Goal: Information Seeking & Learning: Learn about a topic

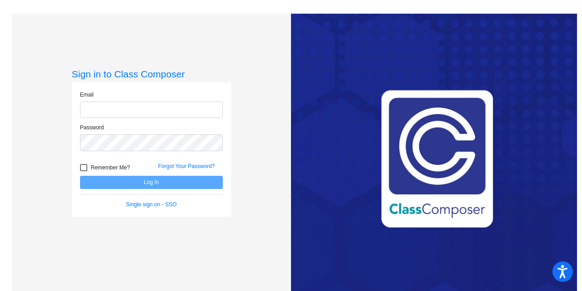
type input "[EMAIL_ADDRESS][DOMAIN_NAME]"
click at [204, 176] on button "Log In" at bounding box center [151, 182] width 143 height 13
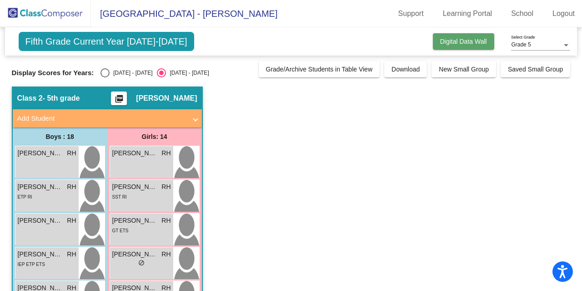
click at [478, 43] on span "Digital Data Wall" at bounding box center [463, 41] width 47 height 7
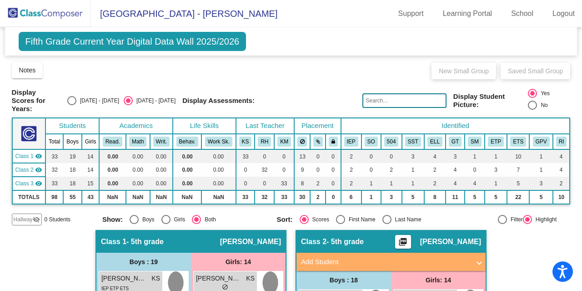
click at [91, 95] on div "Display Scores for Years: [DATE] - [DATE] [DATE] - [DATE]" at bounding box center [94, 100] width 164 height 25
click at [76, 98] on div "Select an option" at bounding box center [71, 100] width 9 height 9
click at [72, 105] on input "[DATE] - [DATE]" at bounding box center [71, 105] width 0 height 0
radio input "true"
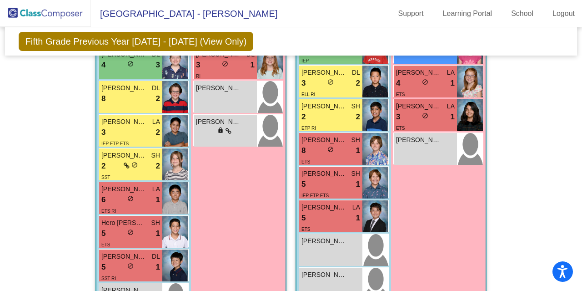
scroll to position [590, 0]
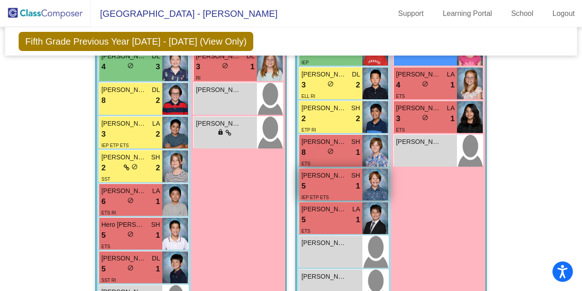
click at [321, 178] on span "[PERSON_NAME] [PERSON_NAME]" at bounding box center [324, 176] width 45 height 10
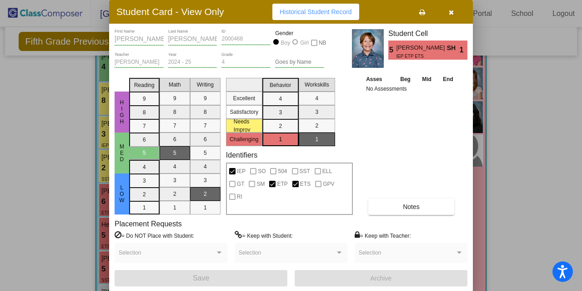
click at [453, 13] on icon "button" at bounding box center [451, 12] width 5 height 6
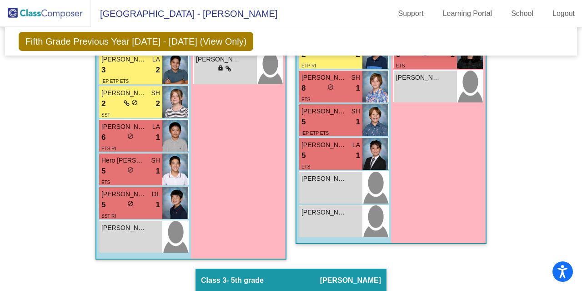
scroll to position [649, 0]
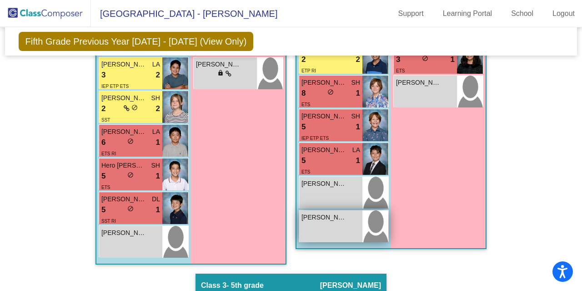
click at [322, 212] on span "[PERSON_NAME]" at bounding box center [324, 217] width 45 height 10
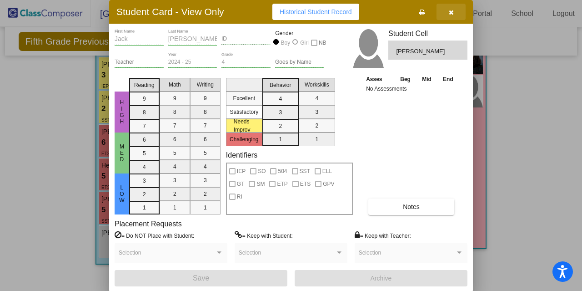
click at [449, 12] on icon "button" at bounding box center [451, 12] width 5 height 6
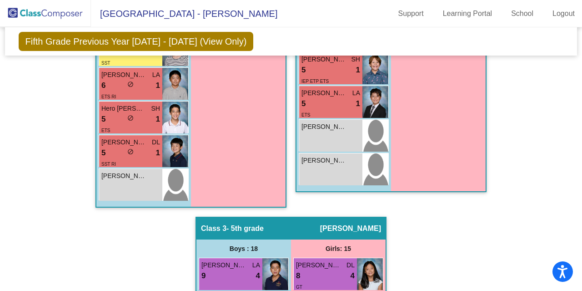
scroll to position [696, 0]
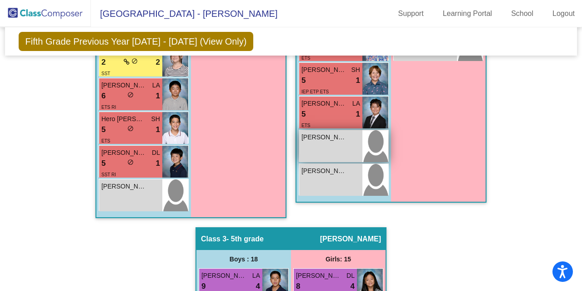
click at [319, 133] on span "[PERSON_NAME]" at bounding box center [324, 137] width 45 height 10
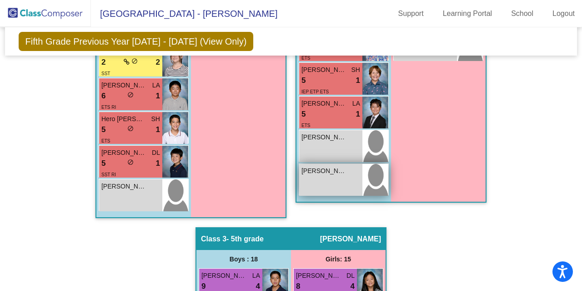
click at [318, 169] on span "[PERSON_NAME]" at bounding box center [324, 171] width 45 height 10
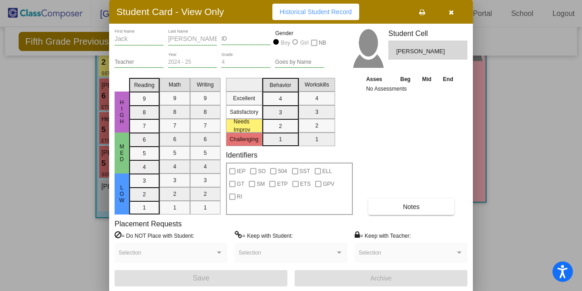
click at [453, 10] on icon "button" at bounding box center [451, 12] width 5 height 6
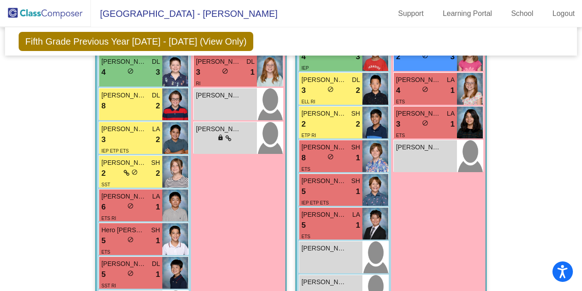
scroll to position [574, 0]
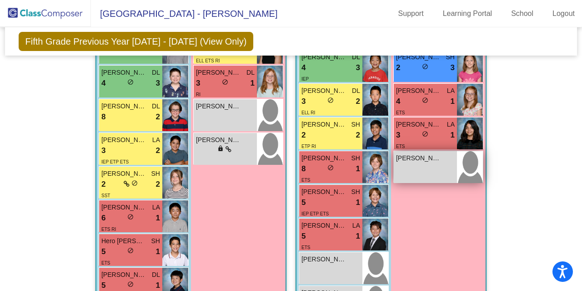
click at [417, 158] on span "[PERSON_NAME]" at bounding box center [418, 158] width 45 height 10
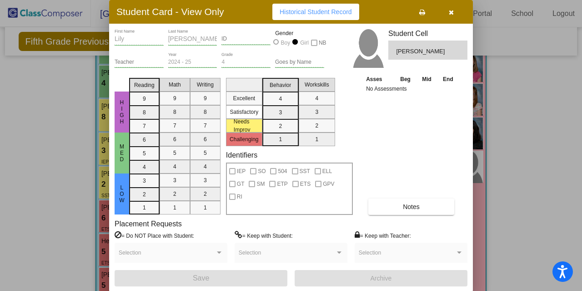
click at [450, 10] on icon "button" at bounding box center [451, 12] width 5 height 6
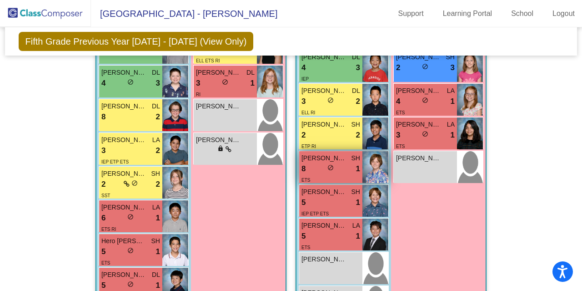
click at [322, 160] on span "[PERSON_NAME]" at bounding box center [324, 158] width 45 height 10
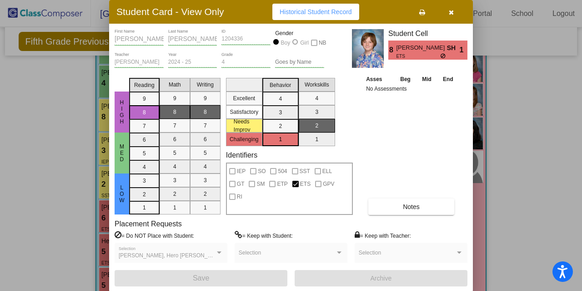
click at [453, 14] on icon "button" at bounding box center [451, 12] width 5 height 6
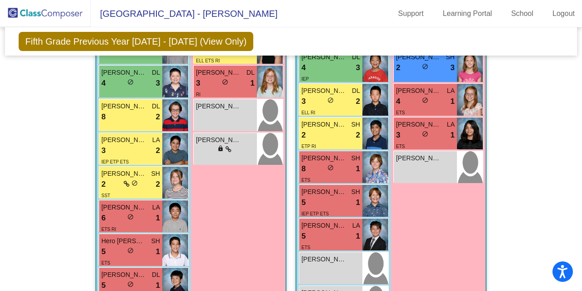
scroll to position [470, 0]
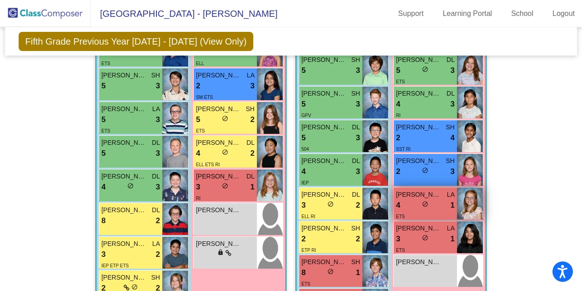
click at [417, 192] on span "[PERSON_NAME]" at bounding box center [418, 195] width 45 height 10
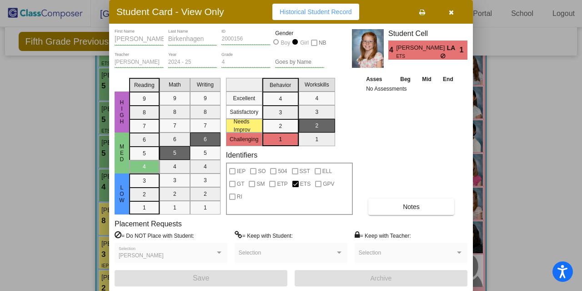
click at [449, 12] on icon "button" at bounding box center [451, 12] width 5 height 6
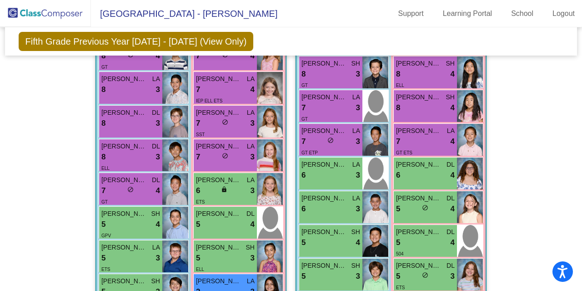
scroll to position [256, 0]
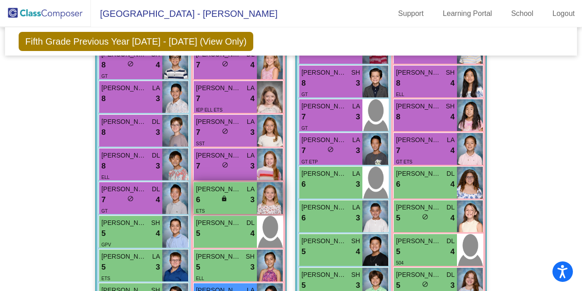
click at [222, 185] on span "[PERSON_NAME]" at bounding box center [218, 189] width 45 height 10
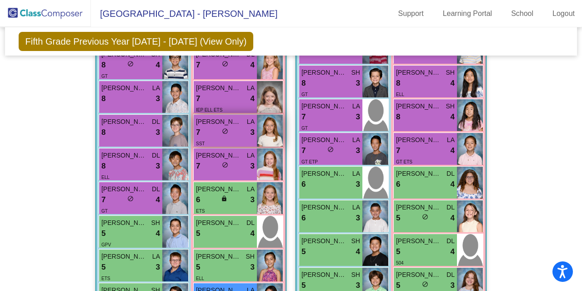
click at [214, 117] on span "[PERSON_NAME]" at bounding box center [218, 122] width 45 height 10
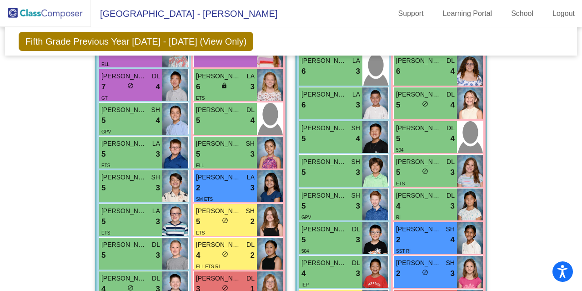
scroll to position [357, 0]
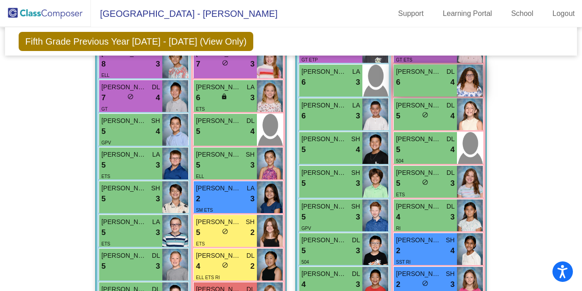
click at [418, 70] on span "[PERSON_NAME]" at bounding box center [418, 72] width 45 height 10
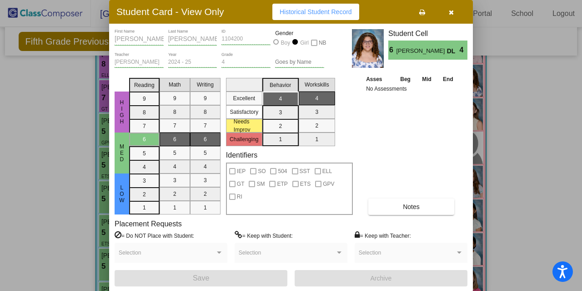
click at [454, 10] on button "button" at bounding box center [451, 12] width 29 height 16
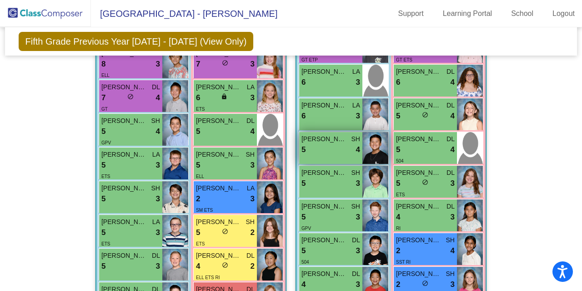
click at [326, 139] on span "[PERSON_NAME]" at bounding box center [324, 139] width 45 height 10
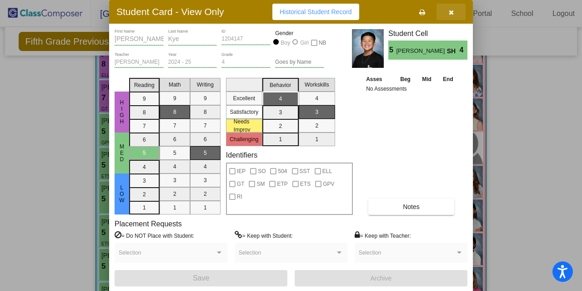
click at [451, 15] on icon "button" at bounding box center [451, 12] width 5 height 6
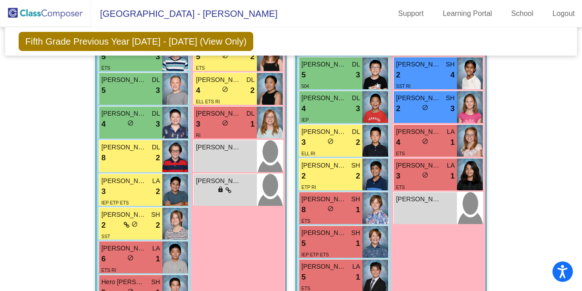
scroll to position [537, 0]
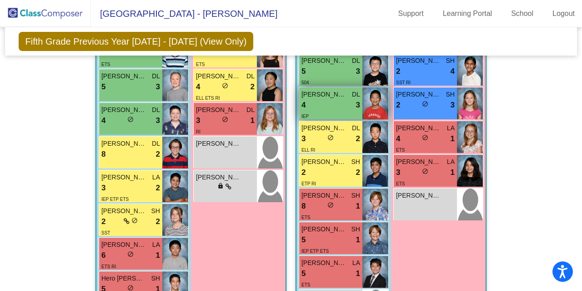
click at [318, 93] on span "[PERSON_NAME]" at bounding box center [324, 95] width 45 height 10
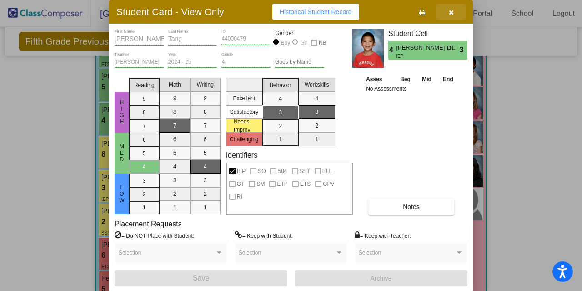
click at [448, 13] on button "button" at bounding box center [451, 12] width 29 height 16
